Goal: Task Accomplishment & Management: Manage account settings

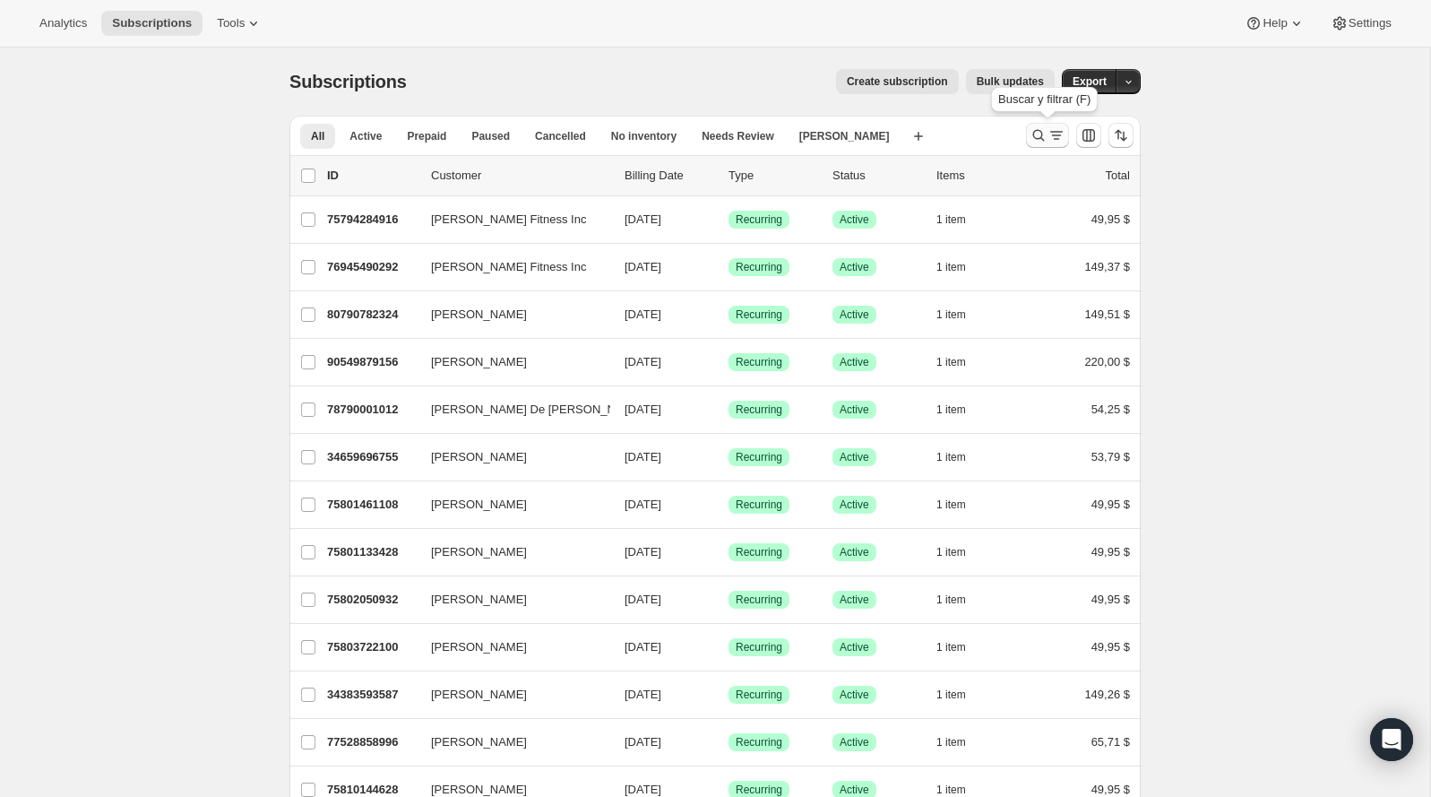
click at [1032, 141] on icon "Buscar y filtrar resultados" at bounding box center [1039, 135] width 18 height 18
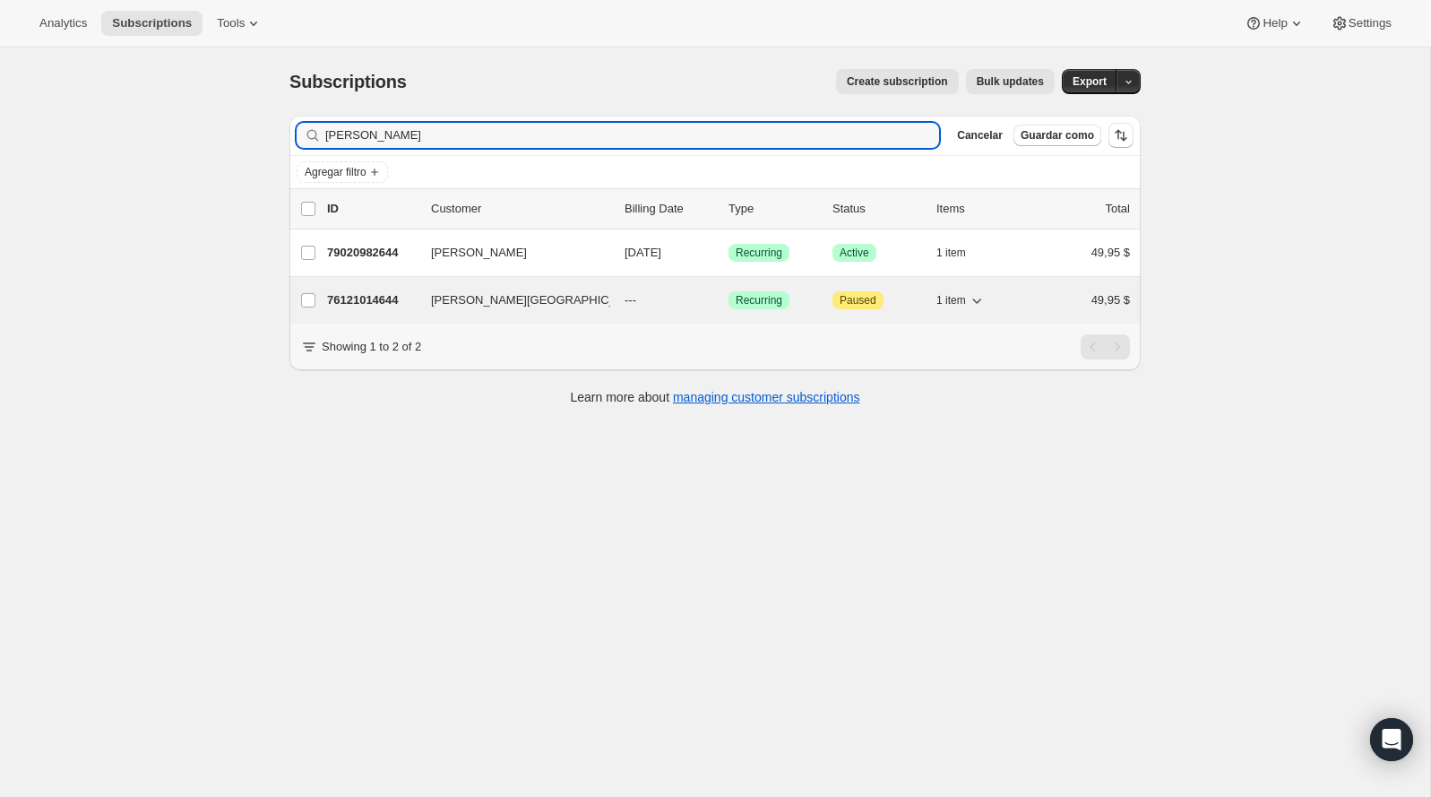
type input "[PERSON_NAME]"
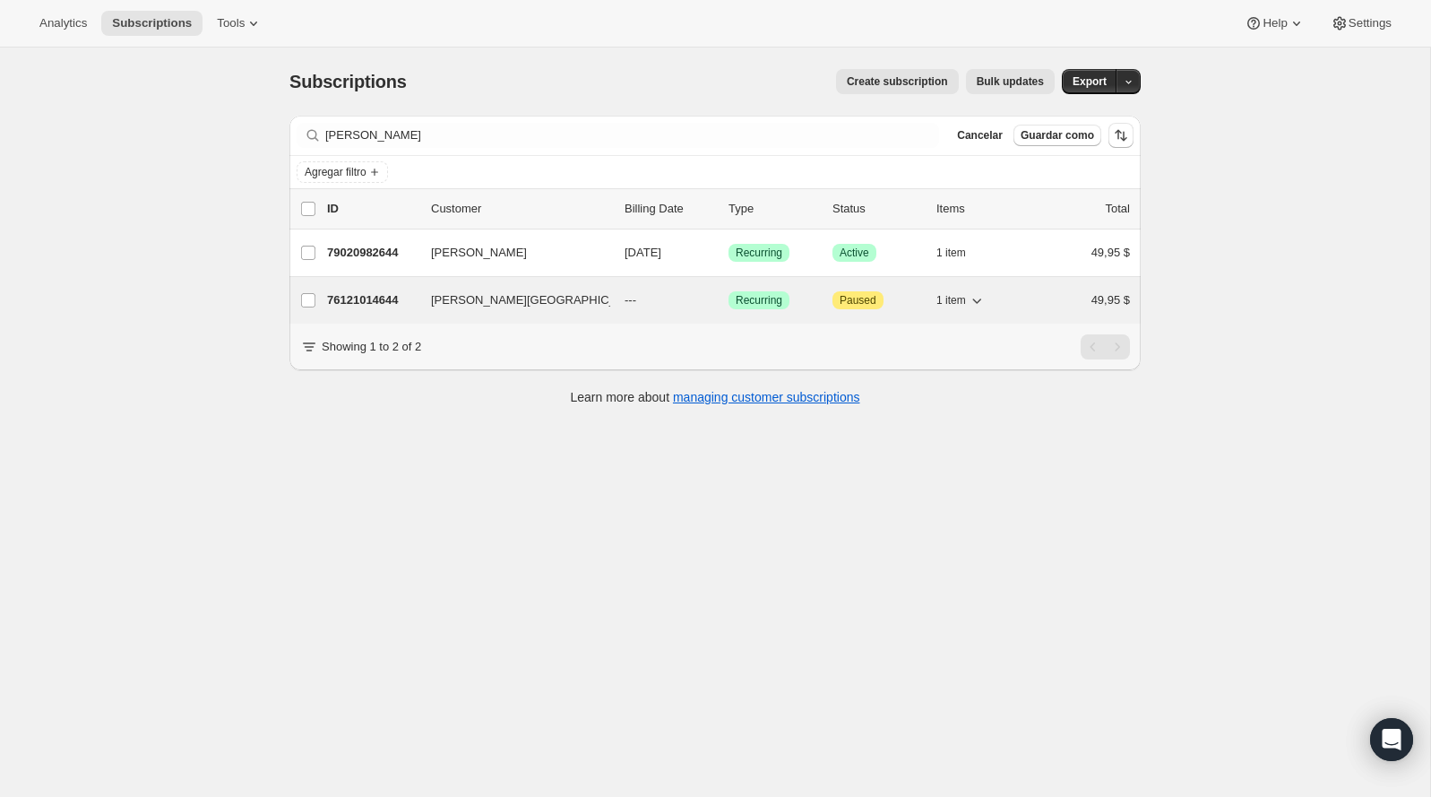
click at [481, 296] on span "[PERSON_NAME][GEOGRAPHIC_DATA]" at bounding box center [539, 300] width 217 height 18
click at [385, 309] on div "76121014644 [PERSON_NAME][GEOGRAPHIC_DATA] --- Logrado Recurring Atención Pause…" at bounding box center [728, 300] width 803 height 25
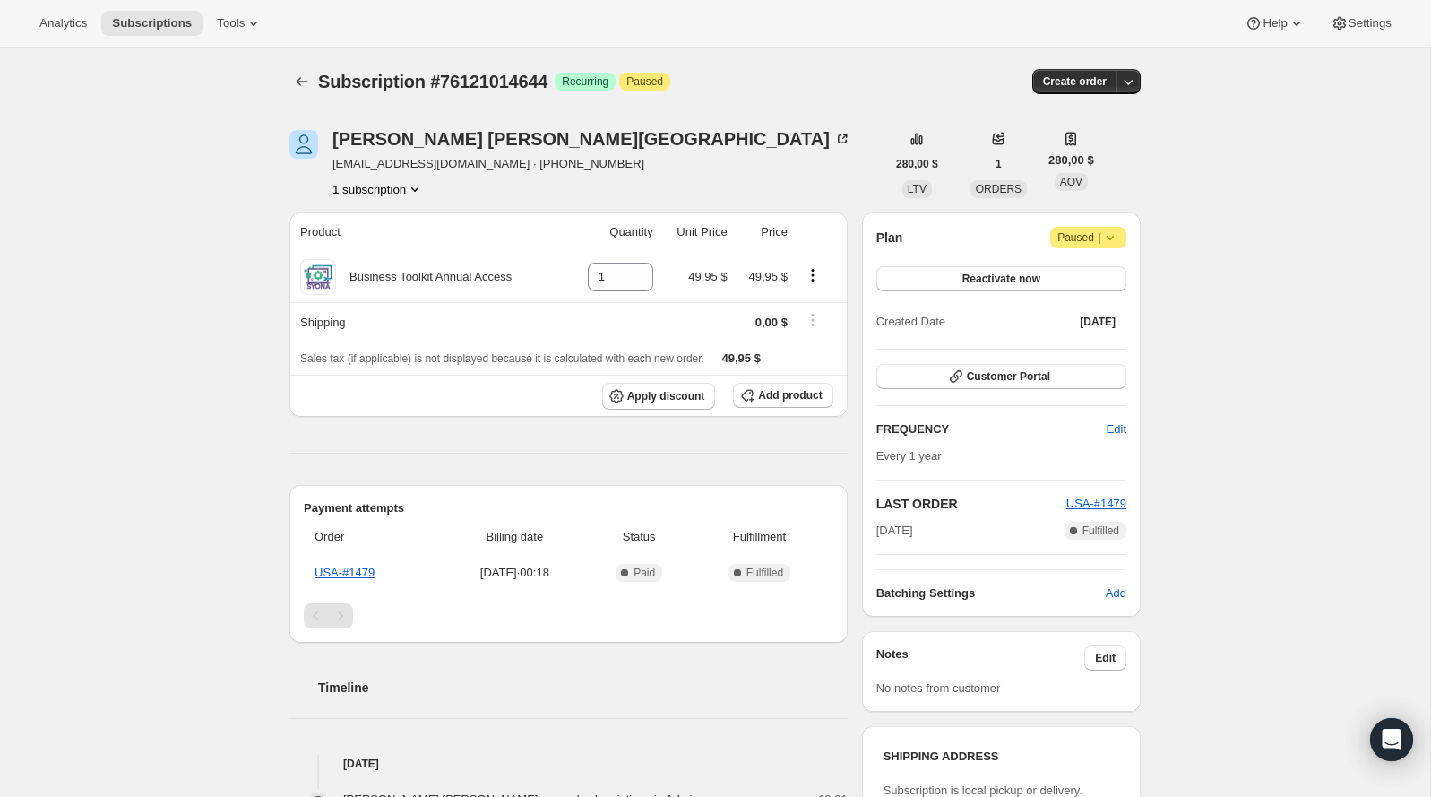
click at [1106, 237] on icon at bounding box center [1110, 238] width 18 height 18
click at [1077, 272] on span "Cancel subscription" at bounding box center [1082, 271] width 101 height 13
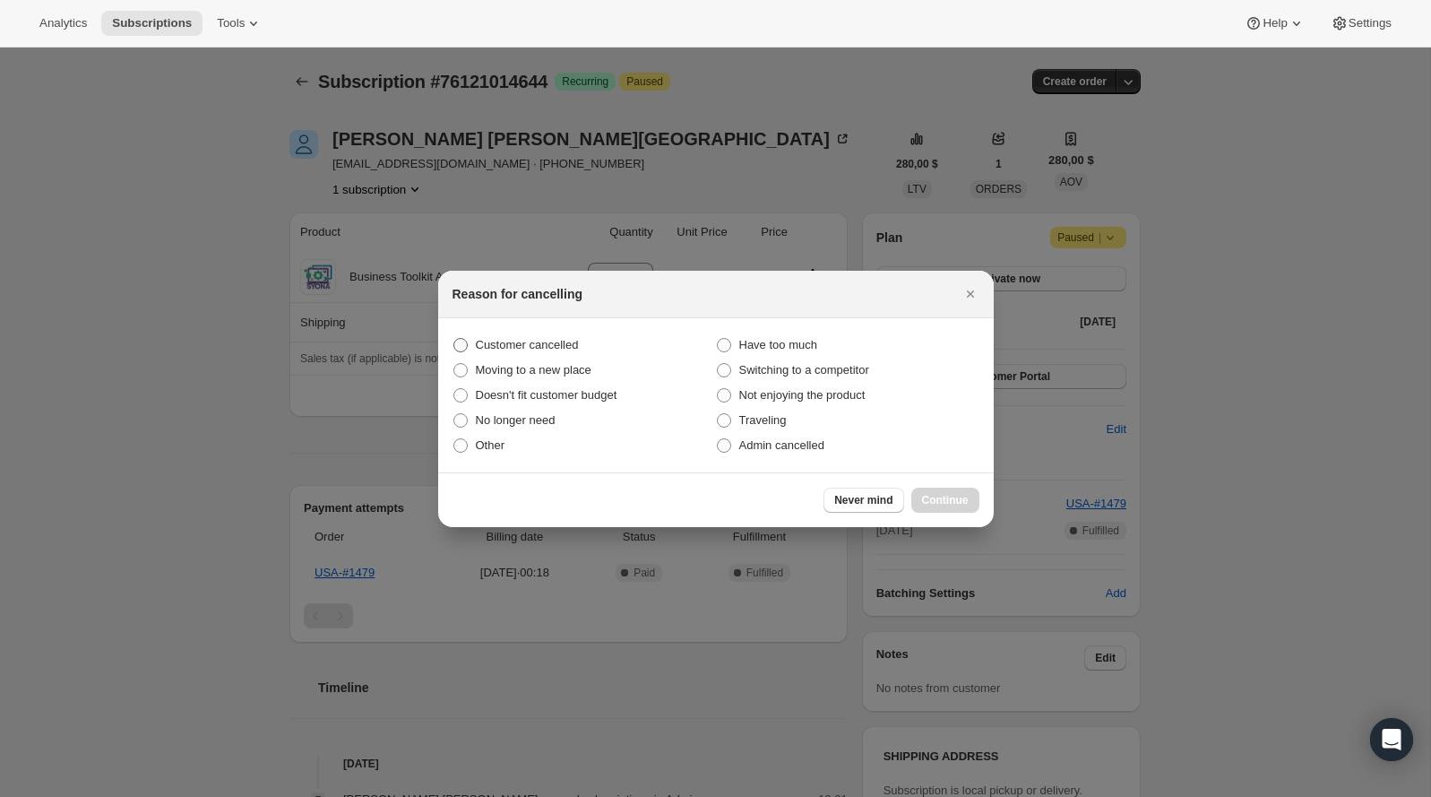
click at [549, 347] on span "Customer cancelled" at bounding box center [527, 344] width 103 height 13
click at [454, 339] on input "Customer cancelled" at bounding box center [453, 338] width 1 height 1
radio input "true"
click at [940, 500] on span "Continue" at bounding box center [945, 500] width 47 height 14
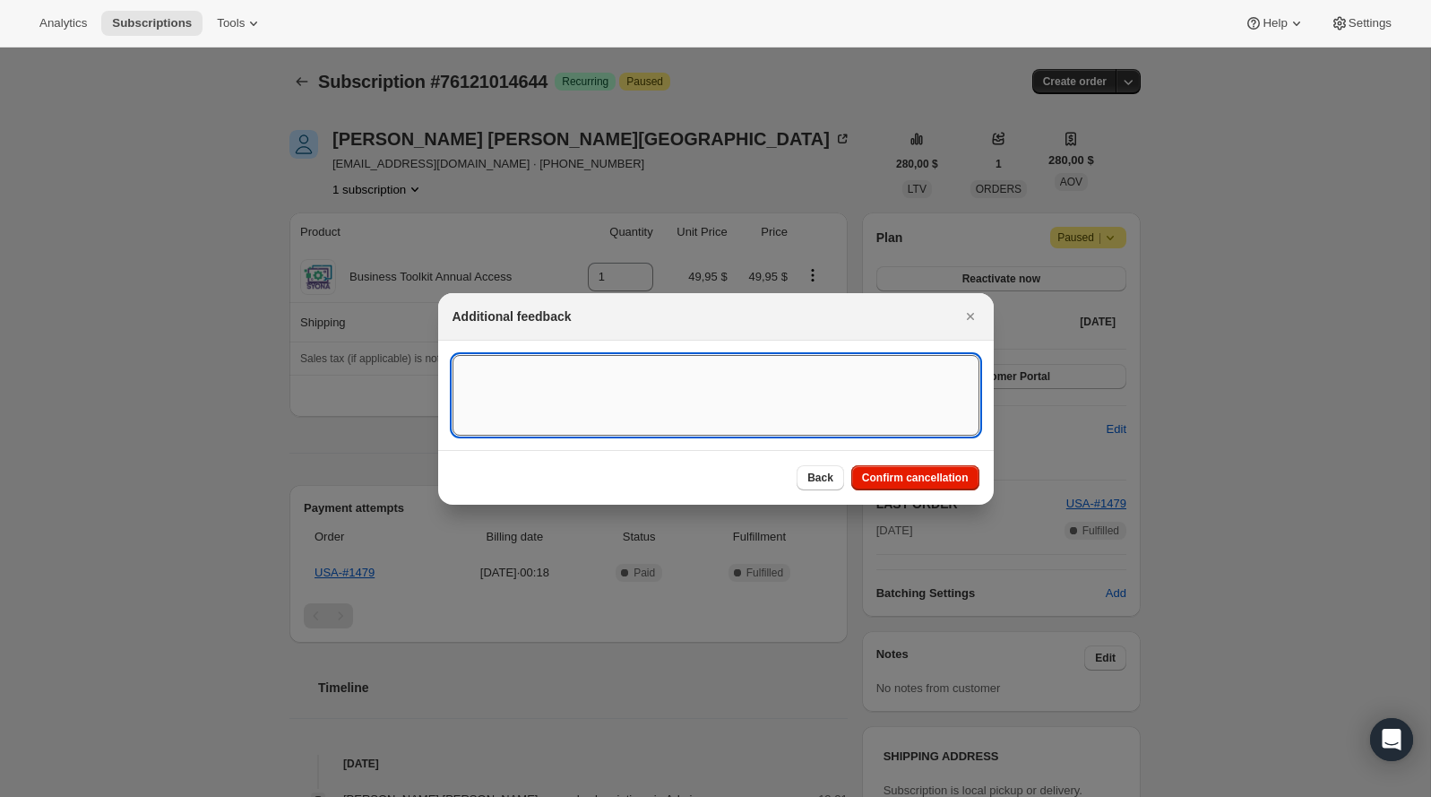
click at [778, 374] on textarea ":rbs:" at bounding box center [716, 395] width 527 height 81
click at [551, 362] on textarea "Customer cancel BA agreement" at bounding box center [716, 395] width 527 height 81
click at [714, 382] on textarea "Customer cancel BA agreement" at bounding box center [716, 395] width 527 height 81
type textarea "Customer cancel BA agreement"
click at [906, 470] on button "Confirm cancellation" at bounding box center [915, 477] width 128 height 25
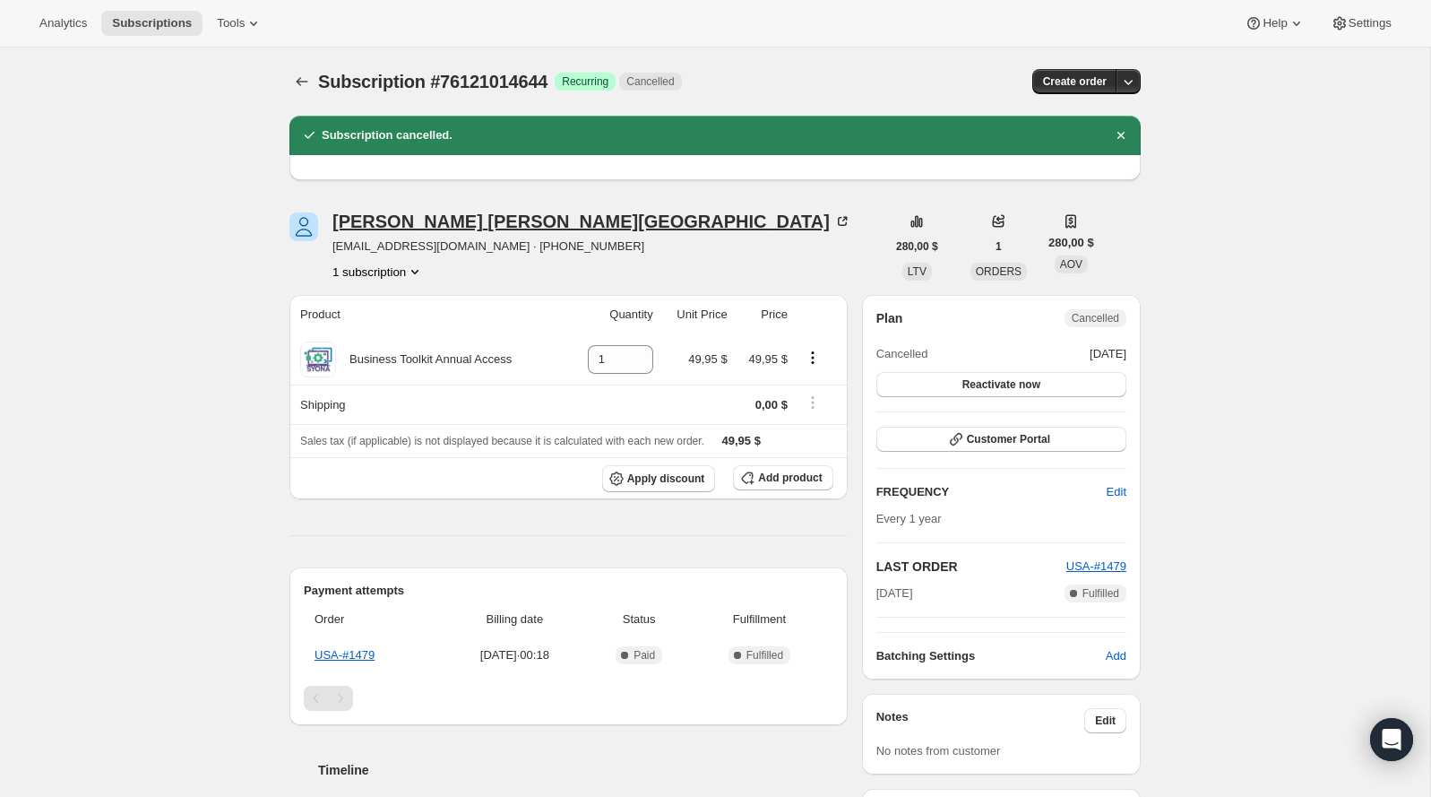
click at [486, 220] on div "[PERSON_NAME][GEOGRAPHIC_DATA]" at bounding box center [591, 221] width 519 height 18
